Goal: Task Accomplishment & Management: Complete application form

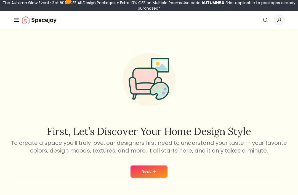
click at [154, 175] on button "Next" at bounding box center [149, 172] width 37 height 12
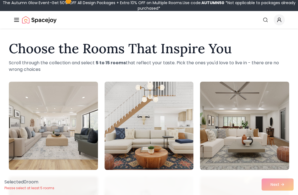
click at [71, 160] on img at bounding box center [53, 126] width 89 height 88
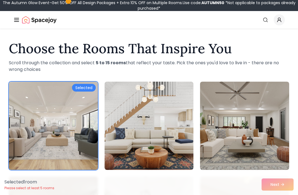
click at [271, 193] on div "Selected 1 room Please select at least 5 rooms Next" at bounding box center [149, 184] width 298 height 21
click at [272, 188] on div "Selected 1 room Please select at least 5 rooms Next" at bounding box center [149, 184] width 298 height 21
click at [287, 188] on div "Selected 1 room Please select at least 5 rooms Next" at bounding box center [149, 184] width 298 height 21
click at [283, 183] on div "Selected 1 room Please select at least 5 rooms Next" at bounding box center [149, 184] width 298 height 21
click at [284, 185] on div "Selected 1 room Please select at least 5 rooms Next" at bounding box center [149, 184] width 298 height 21
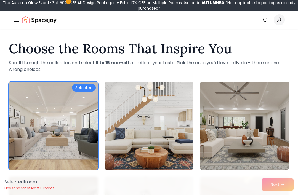
click at [277, 183] on div "Selected 1 room Please select at least 5 rooms Next" at bounding box center [149, 184] width 298 height 21
click at [285, 185] on div "Selected 1 room Please select at least 5 rooms Next" at bounding box center [149, 184] width 298 height 21
